Goal: Find specific page/section: Find specific page/section

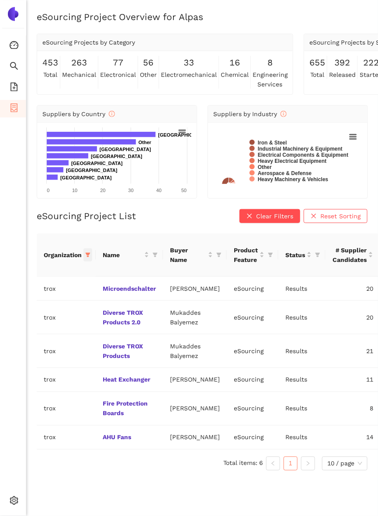
click at [87, 255] on icon "filter" at bounding box center [88, 255] width 5 height 4
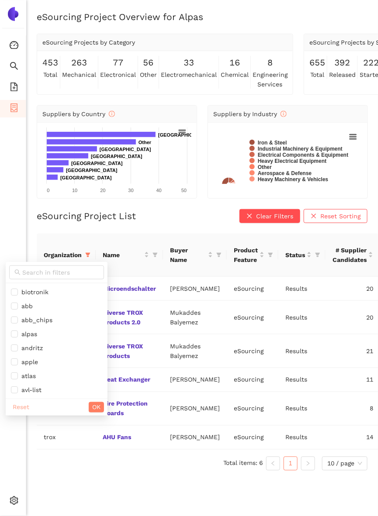
click at [17, 407] on span "Reset" at bounding box center [21, 408] width 17 height 10
checkbox input "false"
click at [42, 272] on input "text" at bounding box center [60, 273] width 76 height 10
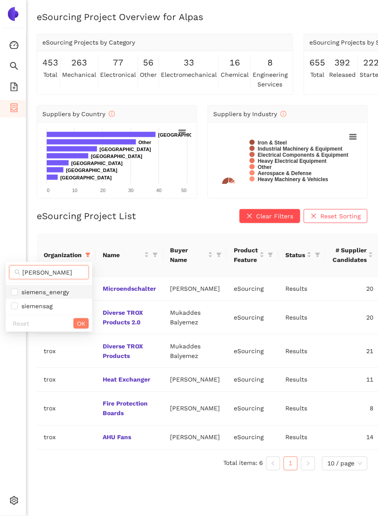
type input "siemen"
click at [45, 292] on span "siemens_energy" at bounding box center [43, 292] width 51 height 7
checkbox input "true"
click at [79, 322] on span "OK" at bounding box center [81, 324] width 8 height 10
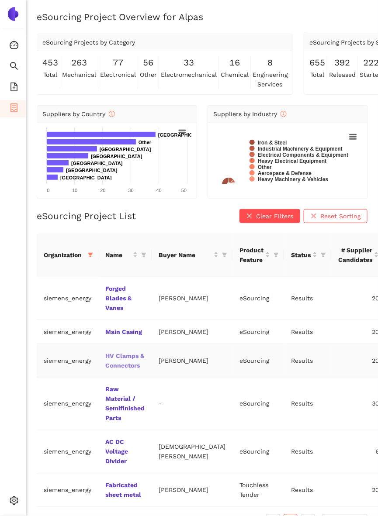
click at [0, 0] on link "HV Clamps & Connectors" at bounding box center [0, 0] width 0 height 0
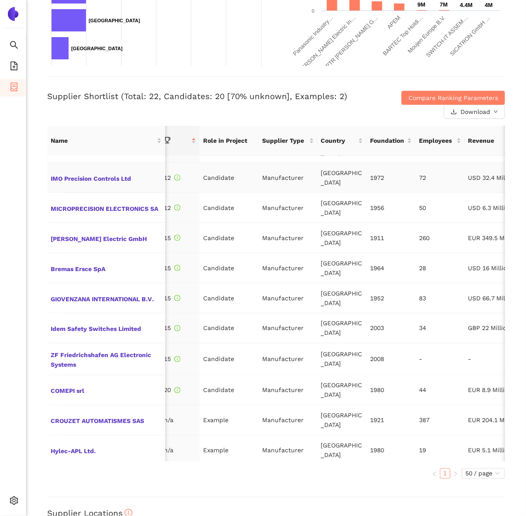
scroll to position [335, 0]
